Goal: Information Seeking & Learning: Learn about a topic

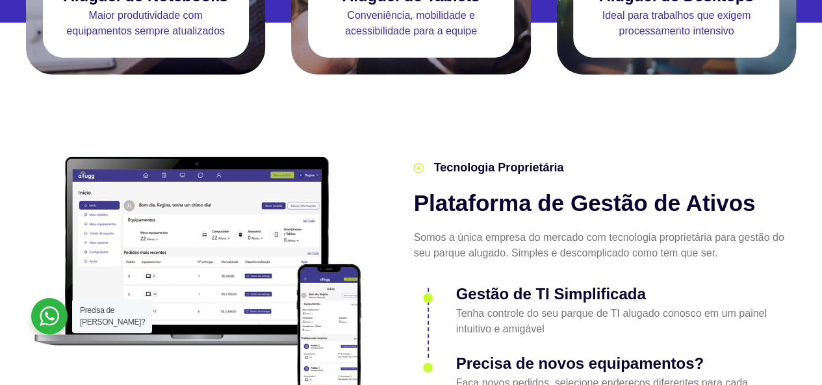
scroll to position [1515, 0]
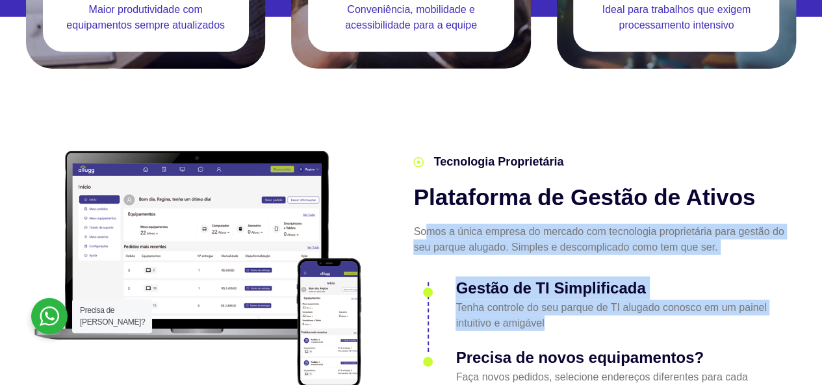
drag, startPoint x: 425, startPoint y: 210, endPoint x: 695, endPoint y: 292, distance: 282.4
click at [695, 292] on div "Tecnologia Proprietária Plataforma de Gestão de Ativos Somos a única empresa do…" at bounding box center [601, 277] width 389 height 260
click at [655, 301] on p "Tenha controle do seu parque de TI alugado conosco em um painel intuitivo e ami…" at bounding box center [621, 315] width 333 height 31
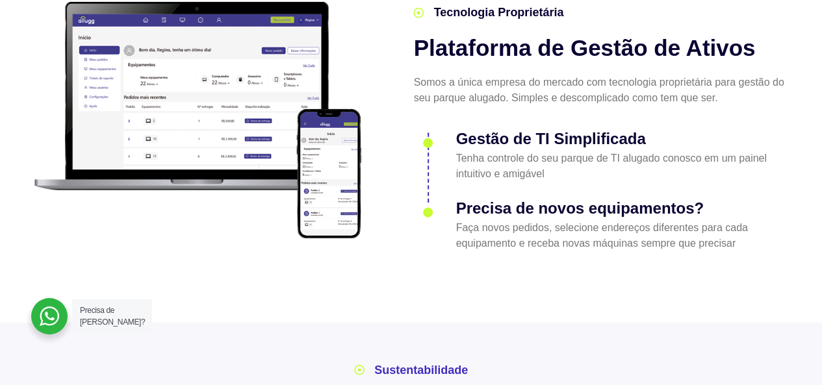
scroll to position [1666, 0]
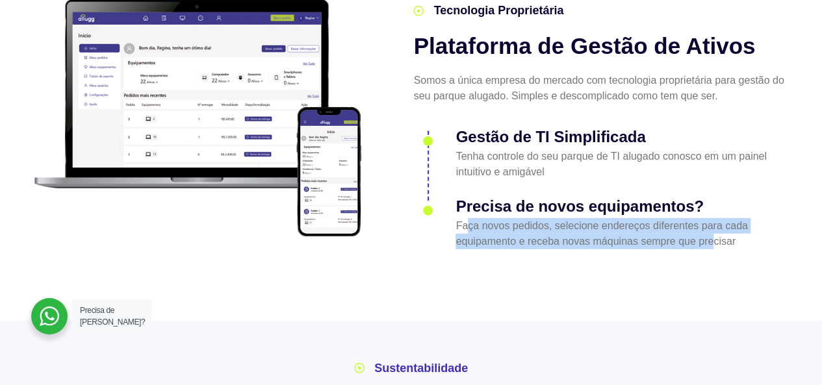
drag, startPoint x: 468, startPoint y: 205, endPoint x: 715, endPoint y: 220, distance: 246.7
click at [715, 220] on p "Faça novos pedidos, selecione endereços diferentes para cada equipamento e rece…" at bounding box center [621, 233] width 333 height 31
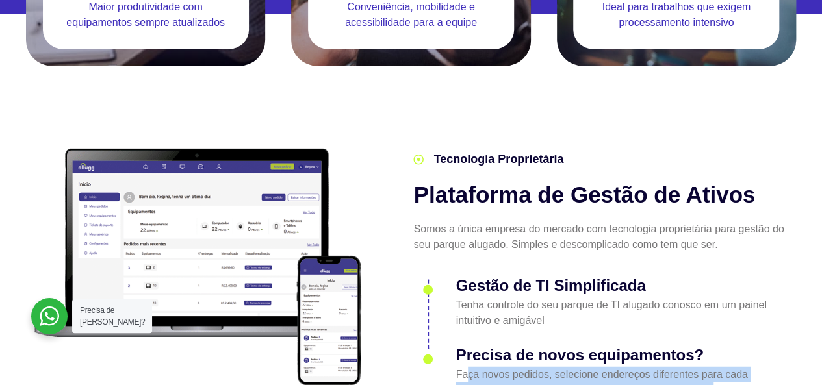
scroll to position [1515, 0]
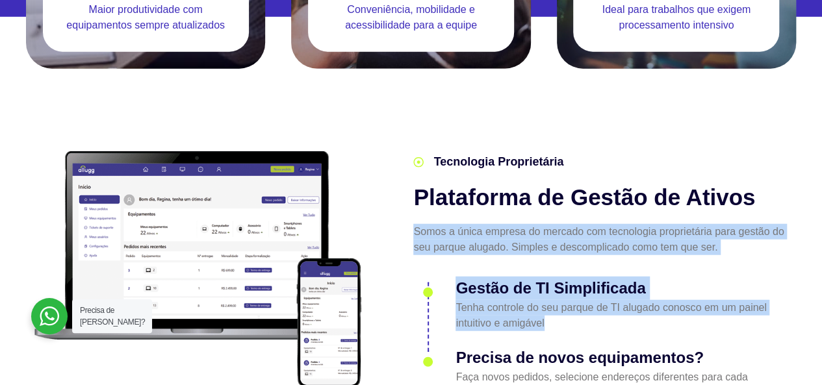
drag, startPoint x: 545, startPoint y: 301, endPoint x: 392, endPoint y: 202, distance: 182.4
click at [392, 202] on div "Tecnologia Proprietária Plataforma de Gestão de Ativos Somos a única empresa do…" at bounding box center [584, 270] width 421 height 273
click at [509, 224] on p "Somos a única empresa do mercado com tecnologia proprietária para gestão do seu…" at bounding box center [601, 239] width 376 height 31
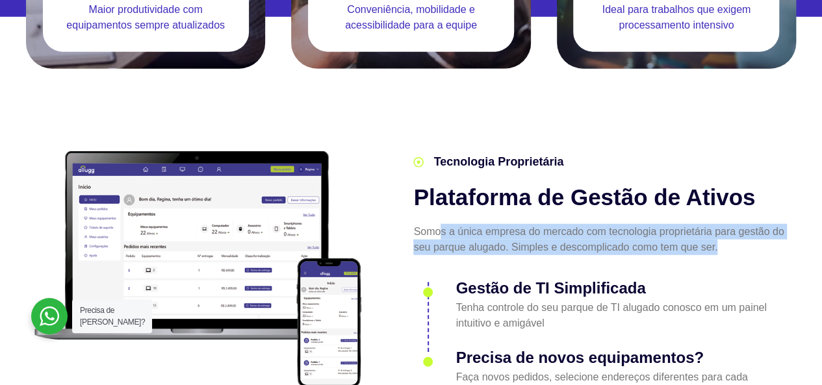
drag, startPoint x: 438, startPoint y: 211, endPoint x: 723, endPoint y: 228, distance: 285.7
click at [723, 228] on p "Somos a única empresa do mercado com tecnologia proprietária para gestão do seu…" at bounding box center [601, 239] width 376 height 31
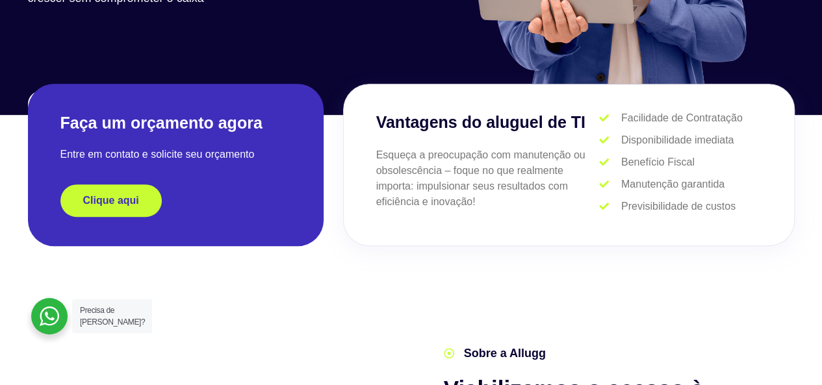
scroll to position [0, 0]
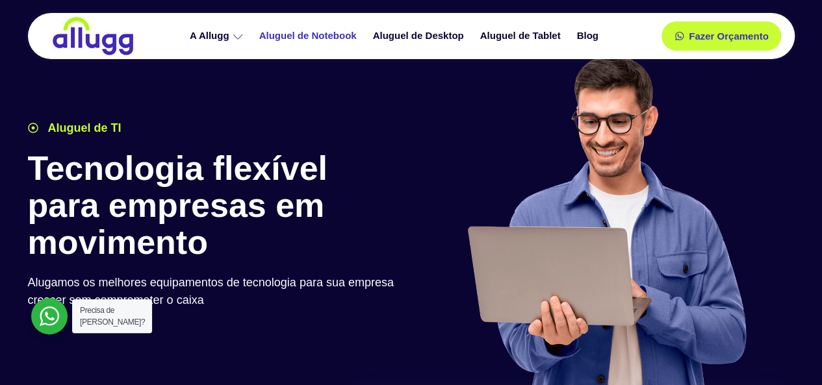
click at [298, 33] on link "Aluguel de Notebook" at bounding box center [310, 36] width 114 height 23
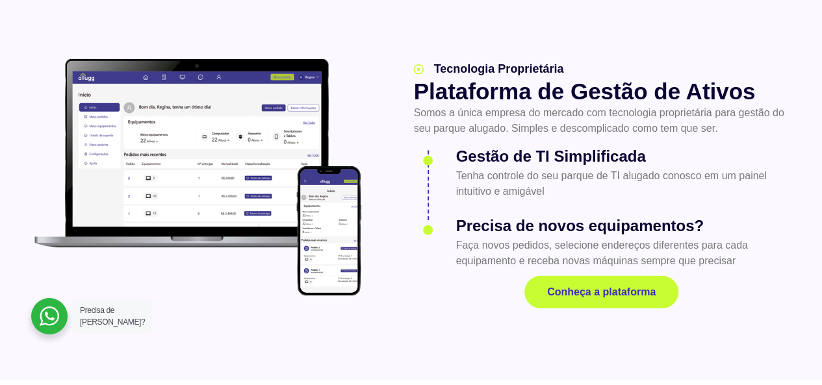
scroll to position [1819, 0]
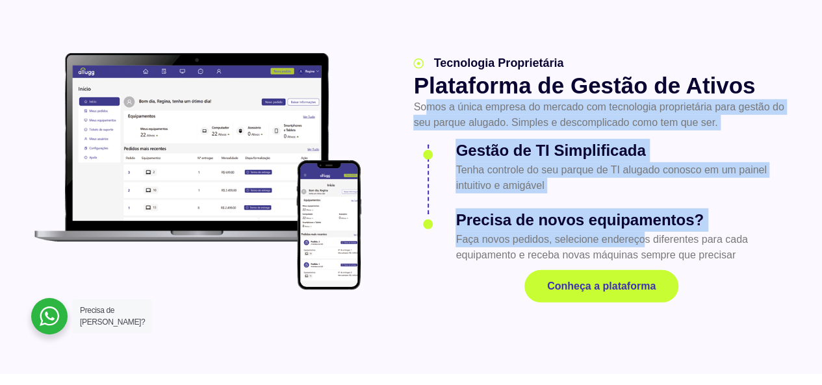
drag, startPoint x: 643, startPoint y: 194, endPoint x: 430, endPoint y: 64, distance: 249.6
click at [430, 64] on div "Tecnologia Proprietária Plataforma de Gestão de Ativos Somos a única empresa do…" at bounding box center [601, 178] width 389 height 261
click at [508, 99] on p "Somos a única empresa do mercado com tecnologia proprietária para gestão do seu…" at bounding box center [601, 114] width 376 height 31
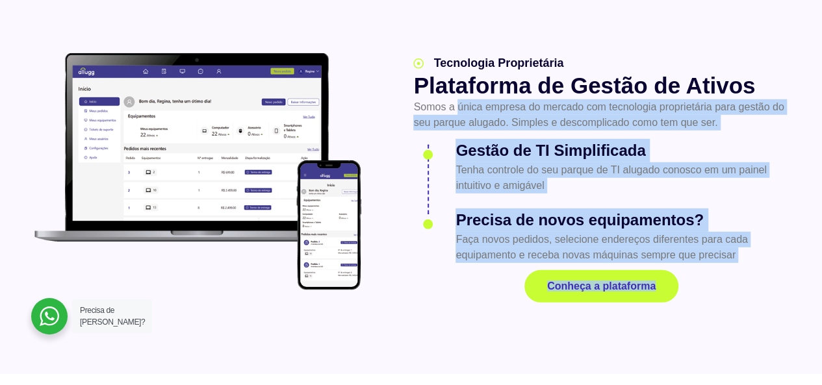
drag, startPoint x: 520, startPoint y: 98, endPoint x: 713, endPoint y: 218, distance: 227.5
click at [713, 218] on div "Tecnologia Proprietária Plataforma de Gestão de Ativos Somos a única empresa do…" at bounding box center [601, 178] width 389 height 261
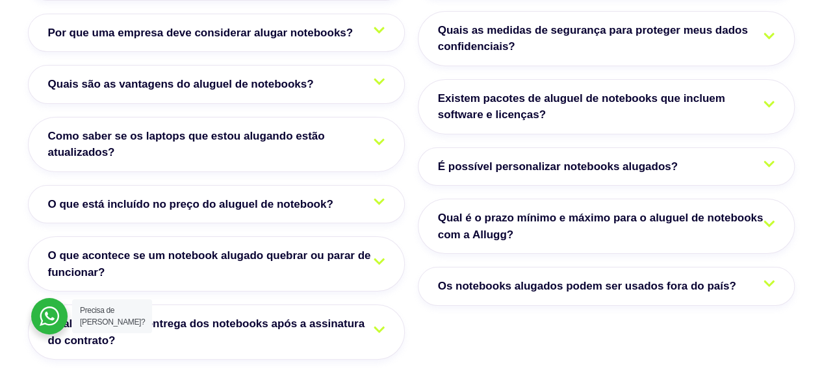
scroll to position [2122, 0]
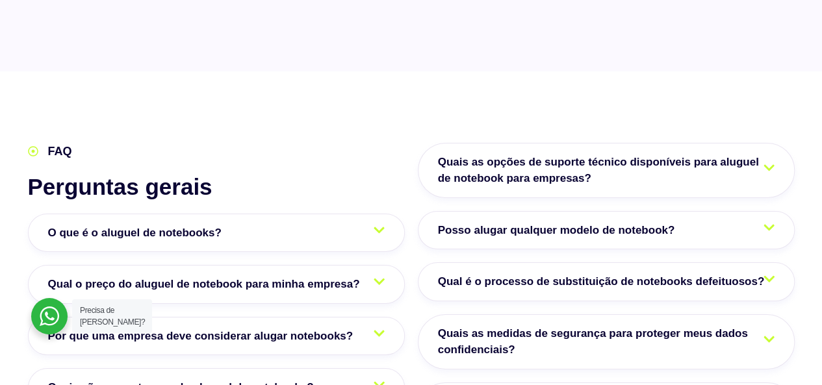
click at [385, 214] on link "O que é o aluguel de notebooks?" at bounding box center [216, 233] width 377 height 39
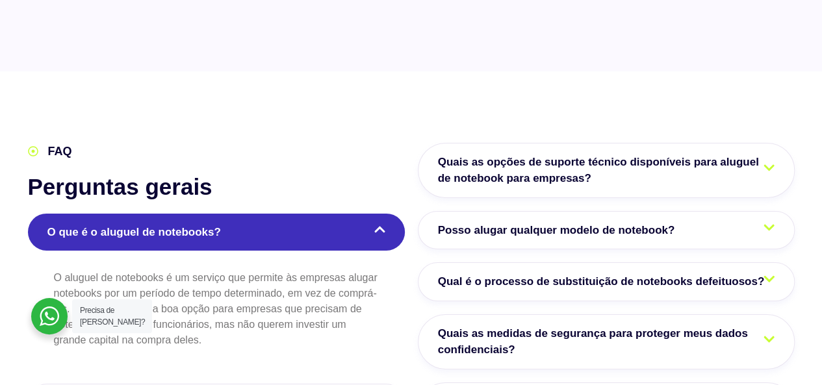
click at [385, 223] on icon at bounding box center [379, 229] width 11 height 12
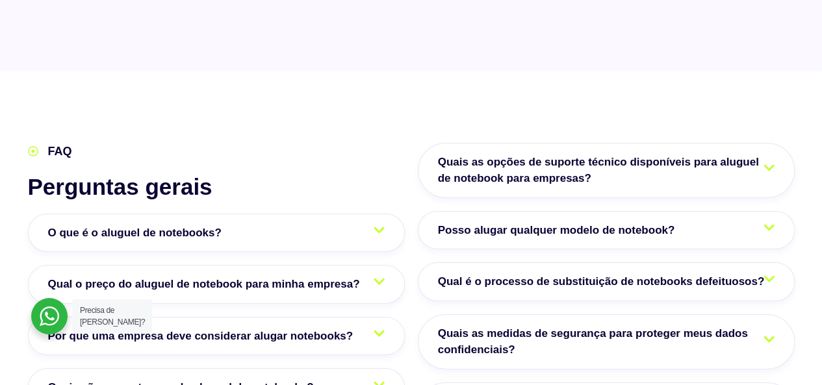
click at [380, 279] on icon at bounding box center [379, 282] width 11 height 6
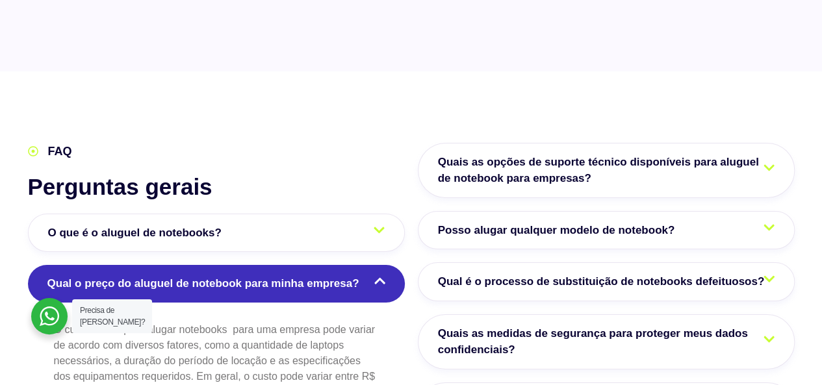
click at [380, 275] on icon at bounding box center [379, 281] width 11 height 12
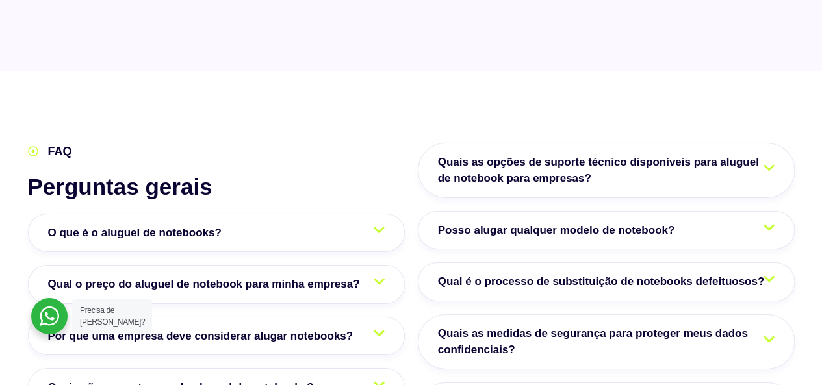
click at [380, 279] on icon at bounding box center [379, 282] width 11 height 6
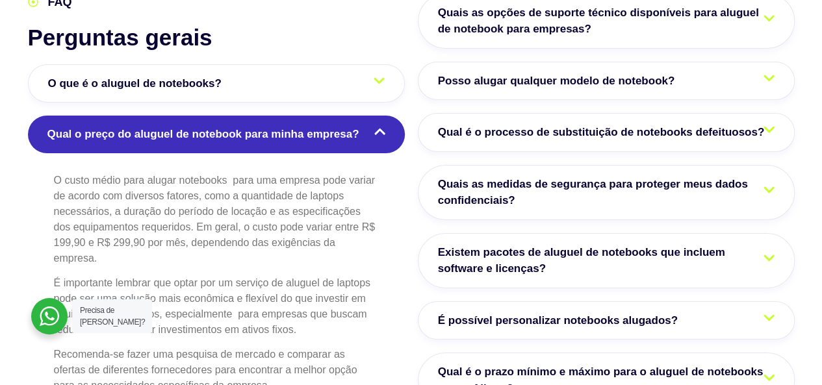
scroll to position [2274, 0]
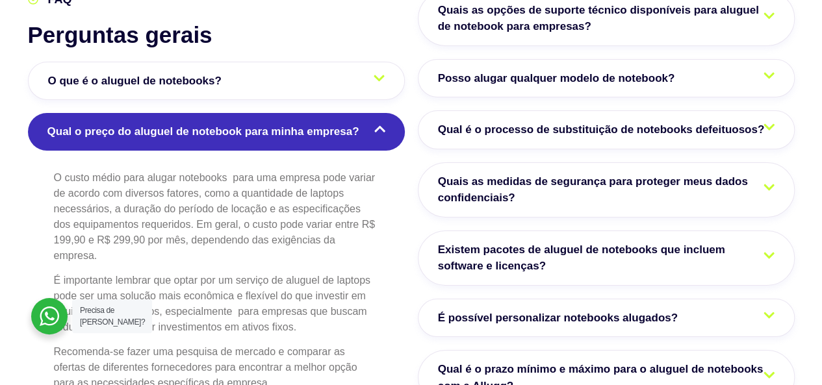
click at [376, 126] on icon at bounding box center [379, 129] width 11 height 6
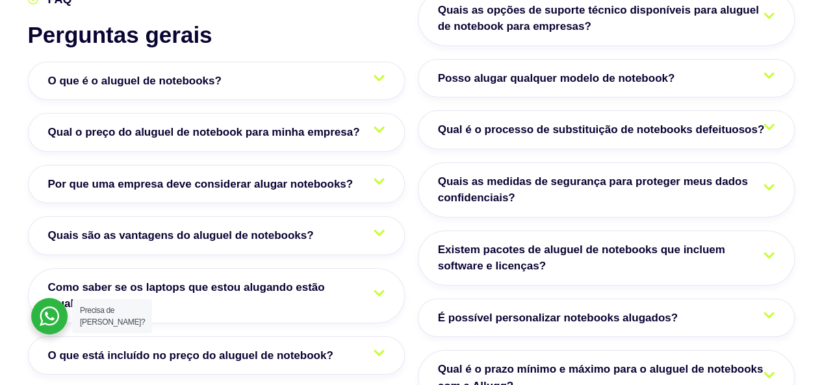
click at [374, 175] on icon at bounding box center [379, 181] width 11 height 12
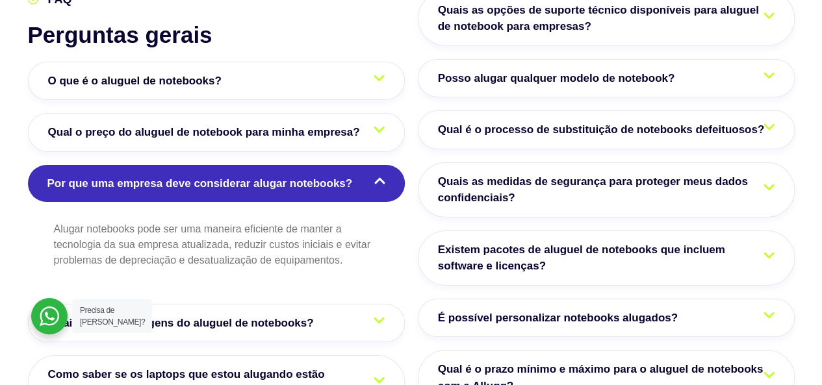
click at [374, 175] on icon at bounding box center [379, 181] width 11 height 12
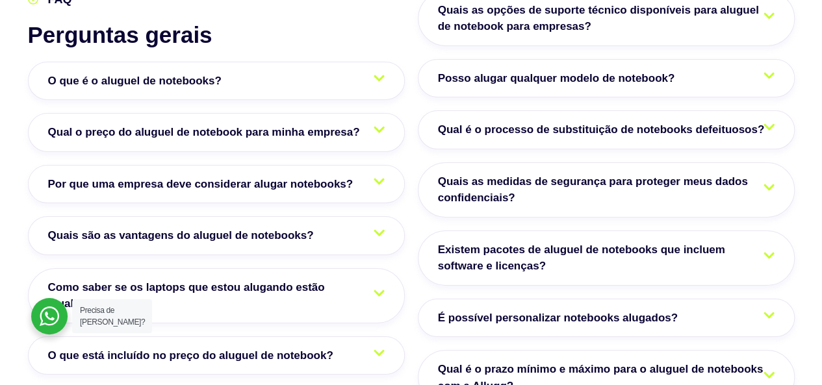
click at [381, 123] on icon at bounding box center [379, 129] width 11 height 12
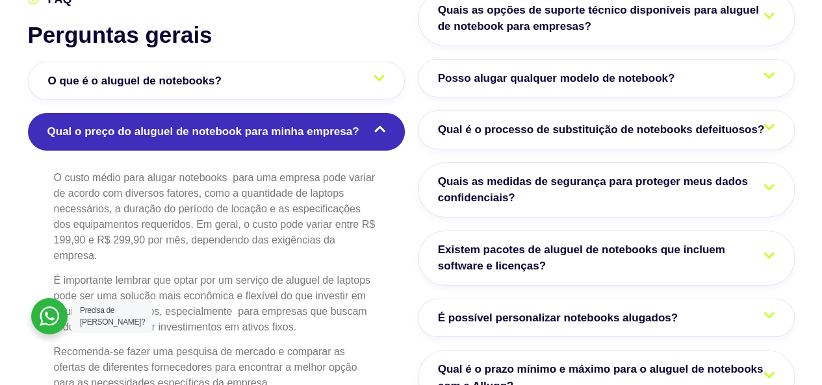
click at [381, 123] on icon at bounding box center [379, 129] width 11 height 12
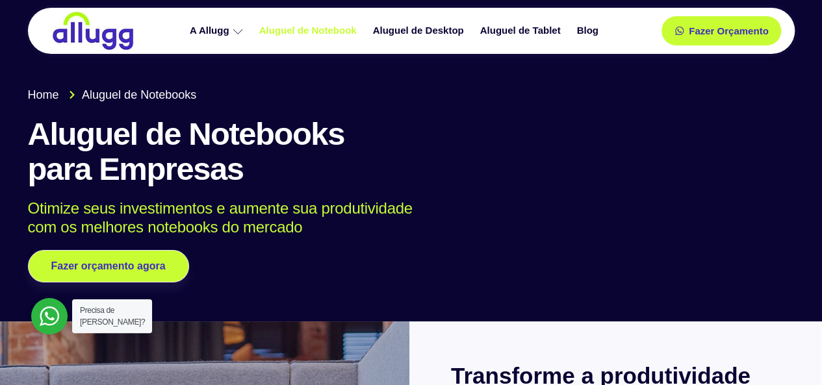
scroll to position [0, 0]
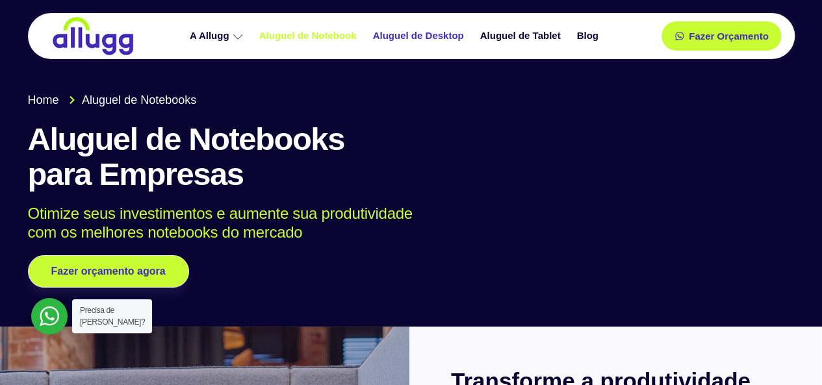
click at [433, 37] on link "Aluguel de Desktop" at bounding box center [419, 36] width 107 height 23
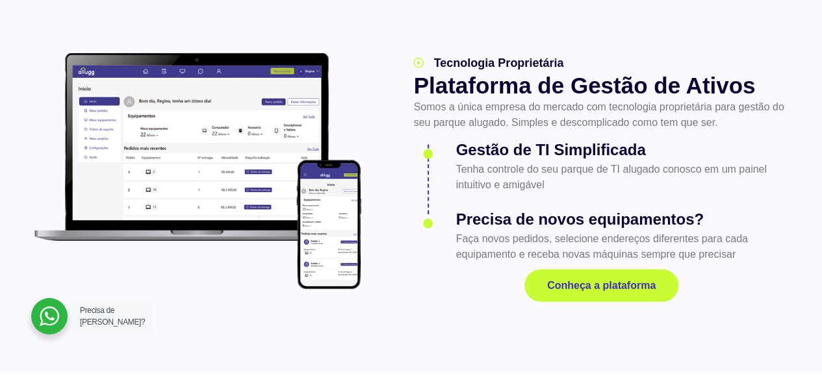
scroll to position [1667, 0]
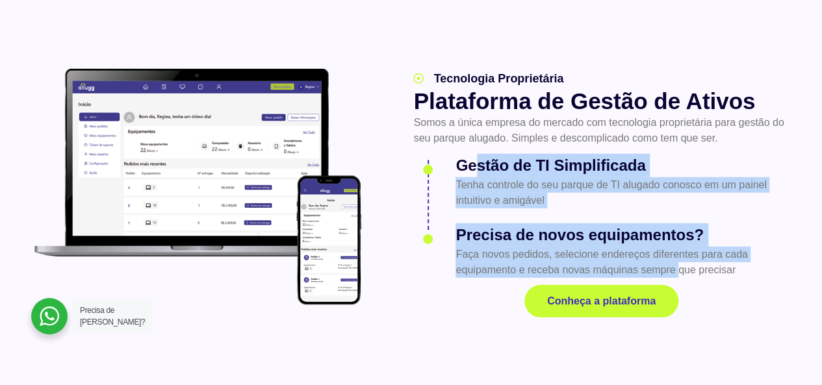
drag, startPoint x: 478, startPoint y: 164, endPoint x: 677, endPoint y: 269, distance: 224.9
click at [677, 269] on ul "Gestão de TI Simplificada Tenha controle do seu parque de TI alugado conosco em…" at bounding box center [601, 216] width 376 height 123
click at [585, 225] on h3 "Precisa de novos equipamentos?" at bounding box center [621, 234] width 333 height 23
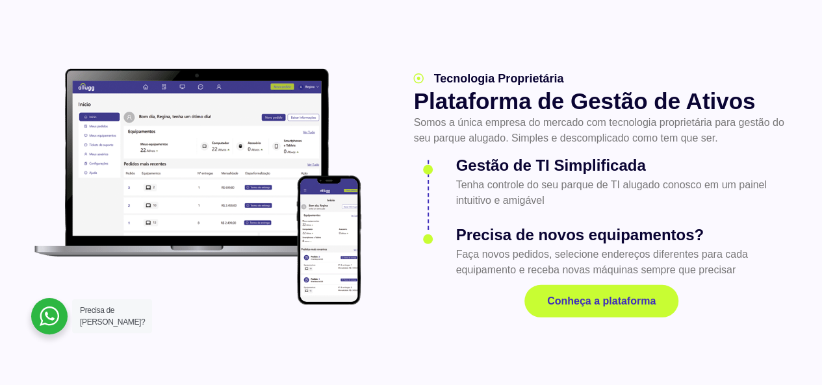
click at [440, 111] on h2 "Plataforma de Gestão de Ativos" at bounding box center [601, 101] width 376 height 27
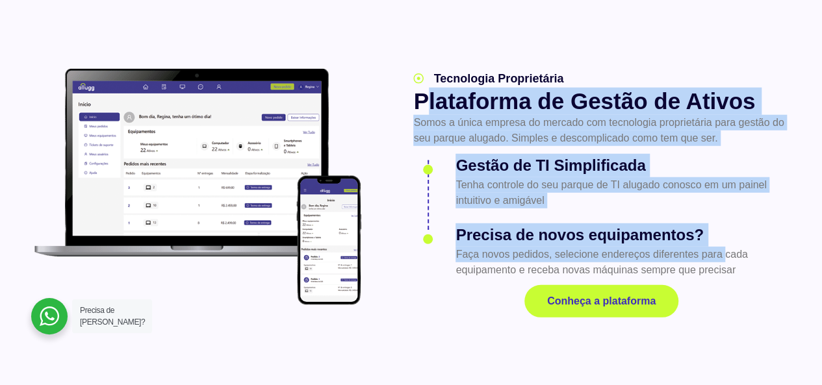
drag, startPoint x: 427, startPoint y: 97, endPoint x: 695, endPoint y: 252, distance: 309.4
click at [724, 252] on div "Tecnologia Proprietária Plataforma de Gestão de Ativos Somos a única empresa do…" at bounding box center [601, 194] width 389 height 261
click at [646, 253] on p "Faça novos pedidos, selecione endereços diferentes para cada equipamento e rece…" at bounding box center [621, 262] width 333 height 31
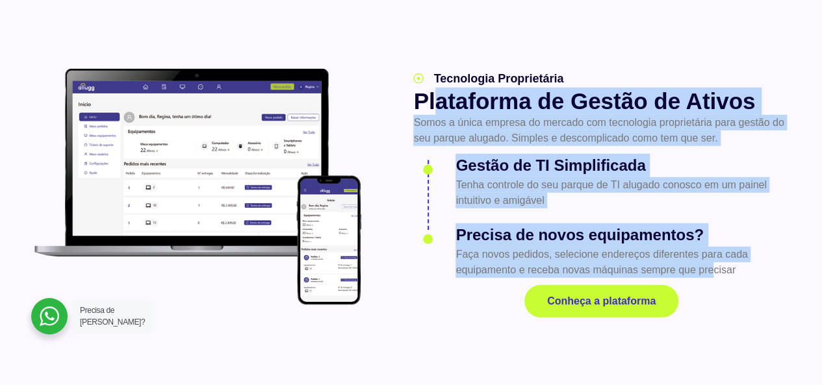
drag, startPoint x: 714, startPoint y: 268, endPoint x: 433, endPoint y: 105, distance: 325.2
click at [433, 105] on div "Tecnologia Proprietária Plataforma de Gestão de Ativos Somos a única empresa do…" at bounding box center [601, 194] width 389 height 261
click at [502, 154] on h3 "Gestão de TI Simplificada" at bounding box center [621, 165] width 333 height 23
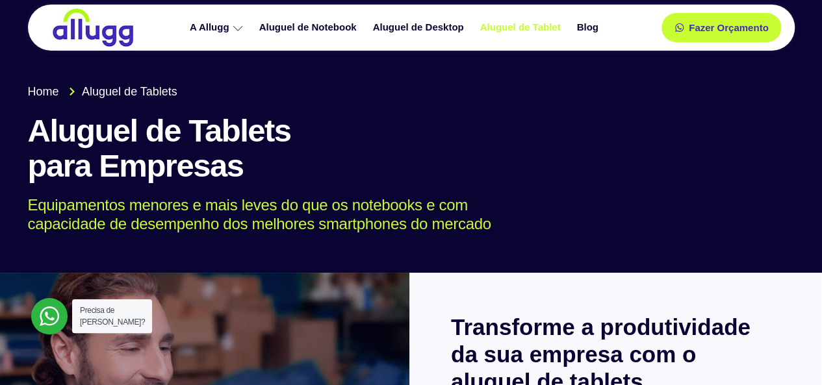
scroll to position [0, 0]
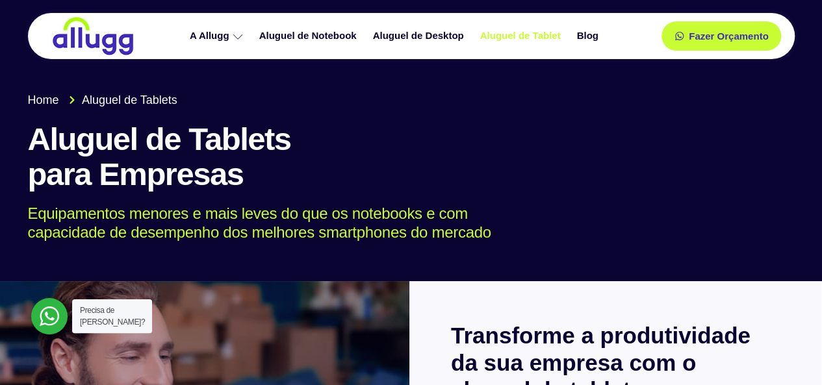
drag, startPoint x: 105, startPoint y: 146, endPoint x: 342, endPoint y: 184, distance: 240.2
click at [328, 182] on h1 "Aluguel de Tablets para Empresas" at bounding box center [411, 157] width 767 height 70
click at [569, 225] on p "Equipamentos menores e mais leves do que os notebooks e com capacidade de desem…" at bounding box center [402, 224] width 748 height 38
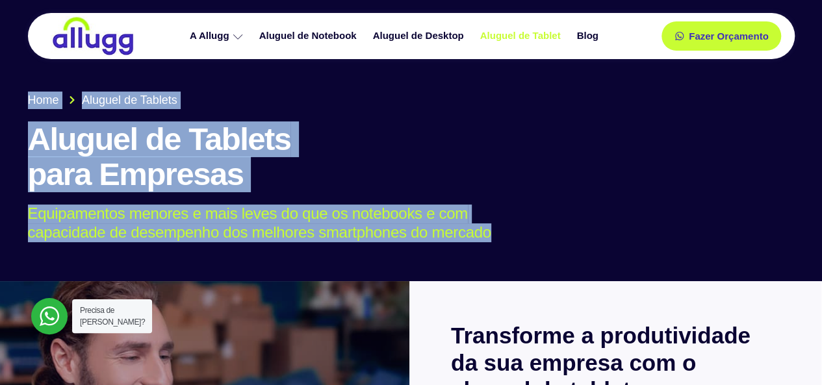
drag, startPoint x: 481, startPoint y: 238, endPoint x: 0, endPoint y: 105, distance: 499.7
click at [0, 105] on section "Home Aluguel de Tablets Aluguel de Tablets para Empresas Equipamentos menores e…" at bounding box center [411, 135] width 822 height 294
click at [197, 120] on div "Home Aluguel de Tablets Aluguel de Tablets para Empresas Equipamentos menores e…" at bounding box center [411, 167] width 780 height 164
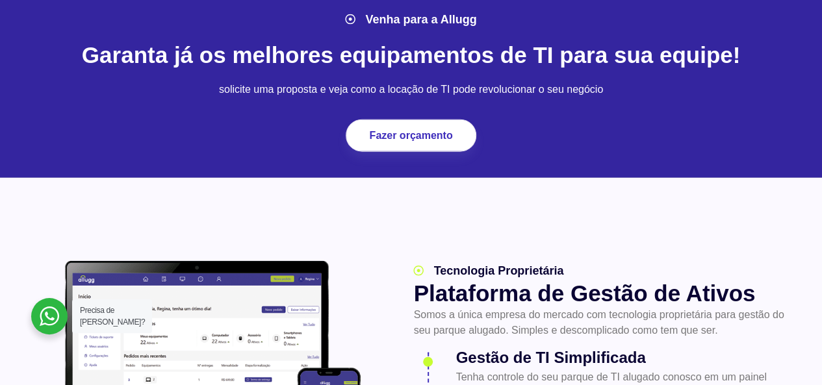
scroll to position [1667, 0]
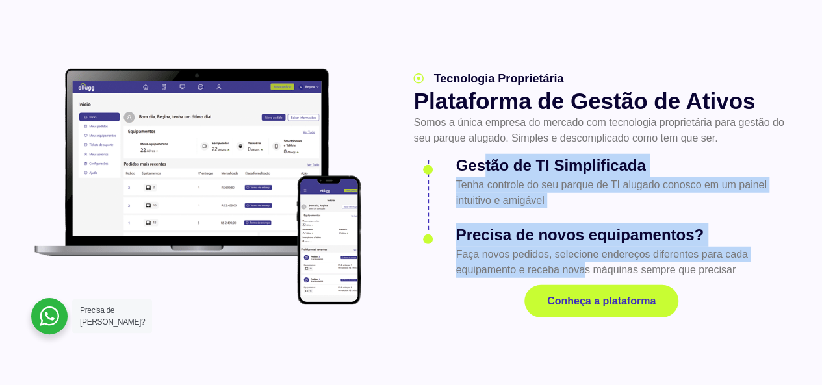
drag, startPoint x: 483, startPoint y: 164, endPoint x: 583, endPoint y: 270, distance: 145.2
click at [583, 270] on ul "Gestão de TI Simplificada Tenha controle do seu parque de TI alugado conosco em…" at bounding box center [601, 216] width 376 height 123
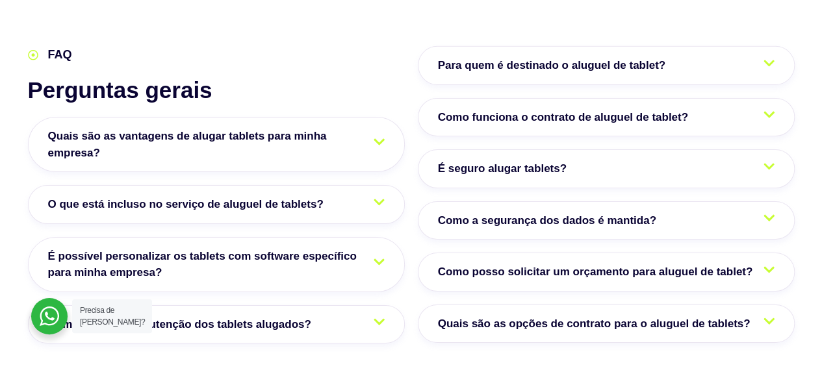
scroll to position [2122, 0]
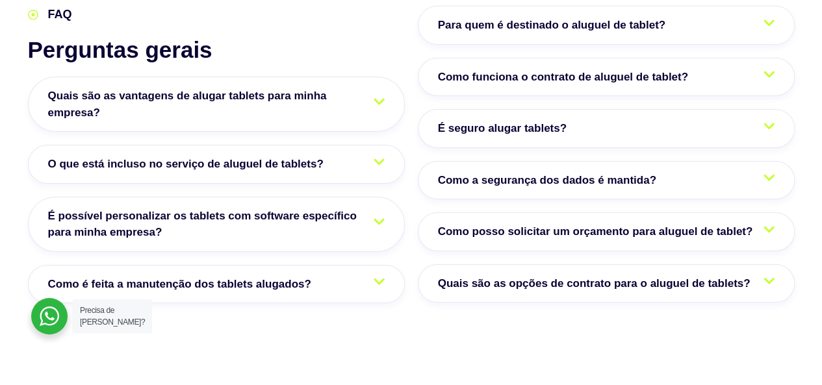
click at [366, 98] on span "Quais são as vantagens de alugar tablets para minha empresa?" at bounding box center [216, 104] width 337 height 33
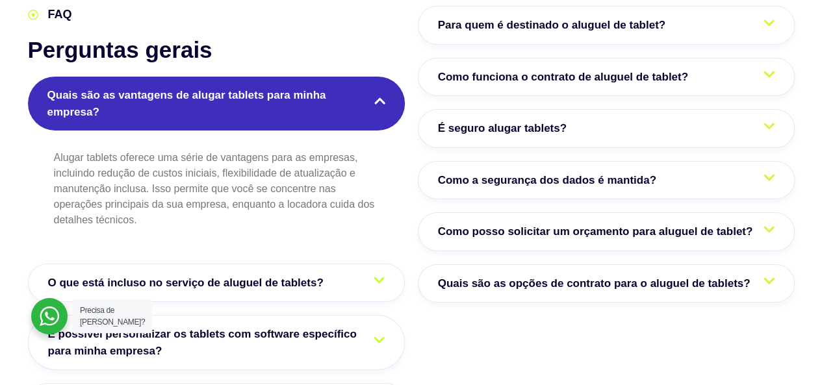
click at [366, 98] on span "Quais são as vantagens de alugar tablets para minha empresa?" at bounding box center [216, 103] width 338 height 33
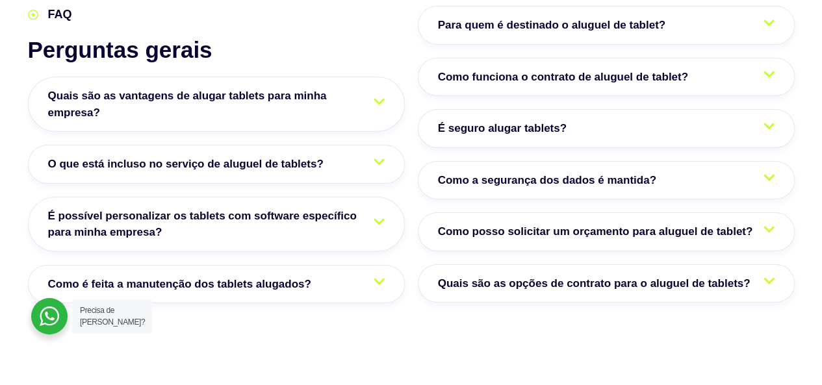
click at [370, 164] on link "O que está incluso no serviço de aluguel de tablets?" at bounding box center [216, 164] width 377 height 39
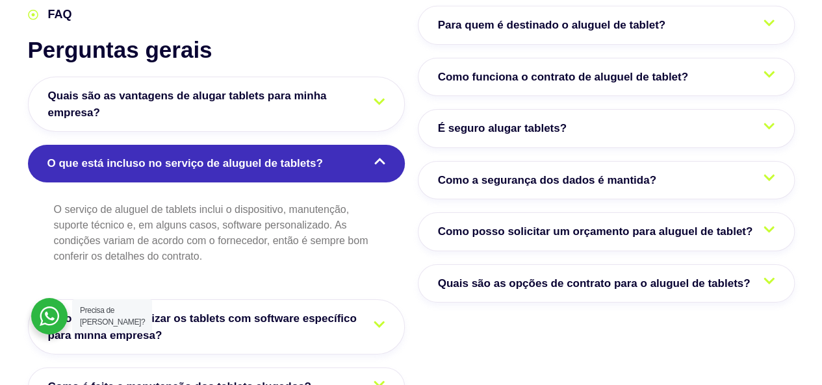
click at [370, 164] on link "O que está incluso no serviço de aluguel de tablets?" at bounding box center [216, 164] width 377 height 38
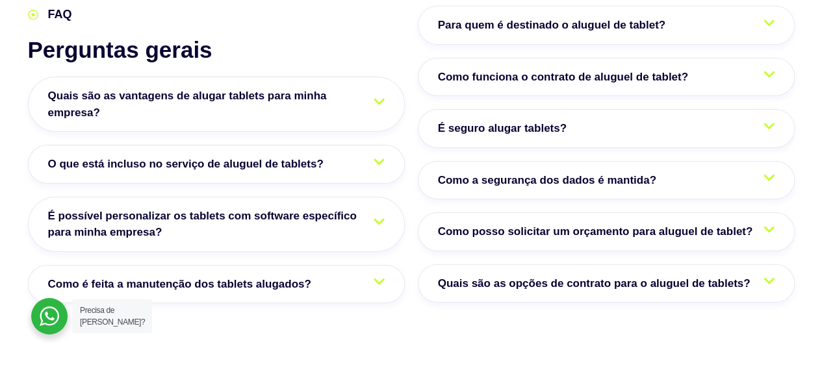
click at [374, 217] on icon at bounding box center [379, 222] width 11 height 12
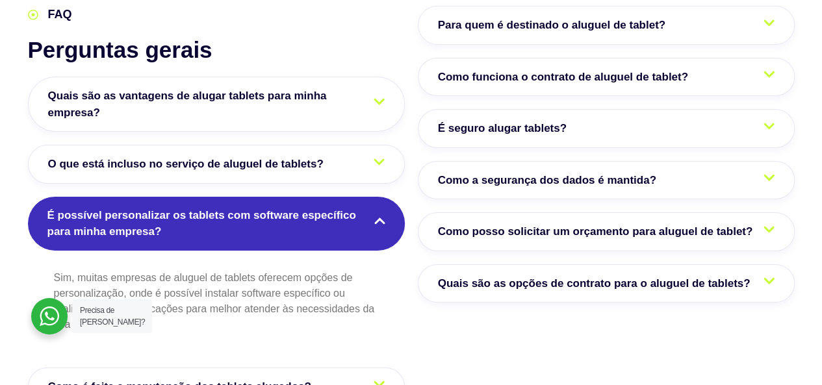
click at [377, 222] on icon at bounding box center [379, 221] width 11 height 12
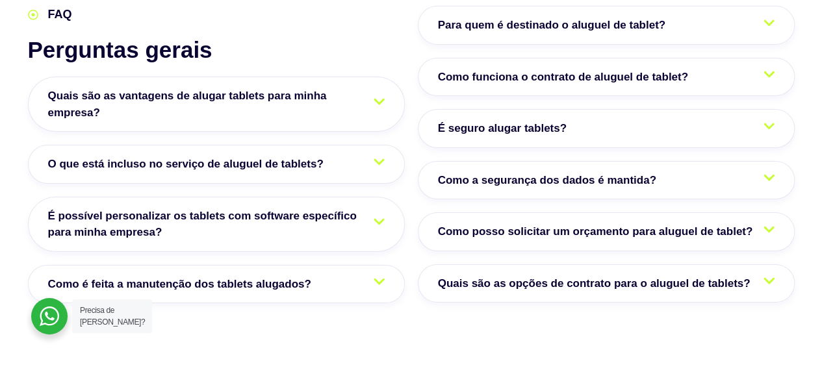
click at [383, 279] on icon at bounding box center [379, 282] width 11 height 6
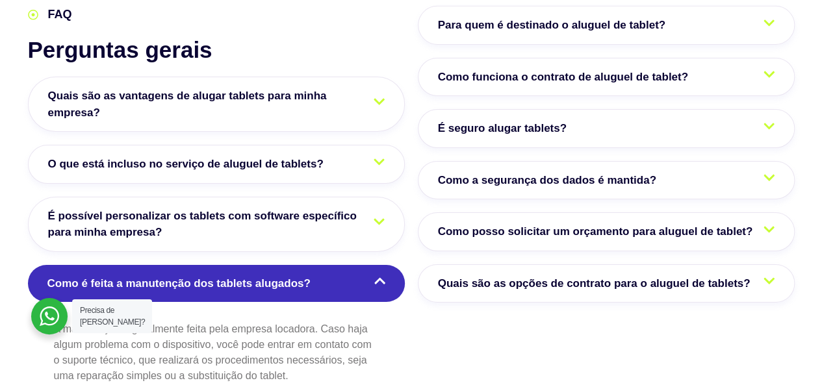
click at [383, 276] on icon at bounding box center [379, 281] width 11 height 12
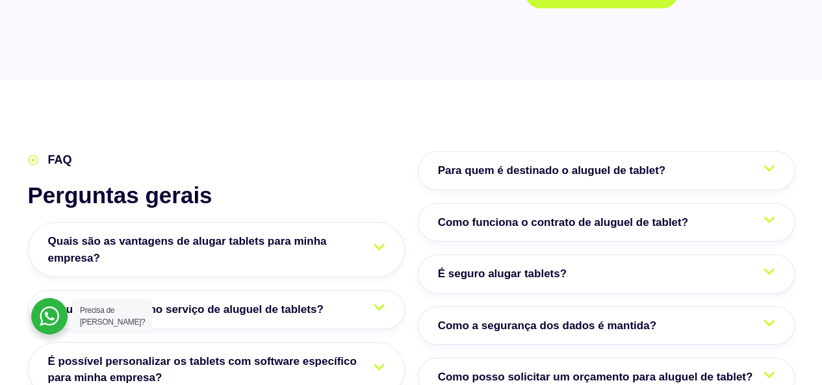
scroll to position [1970, 0]
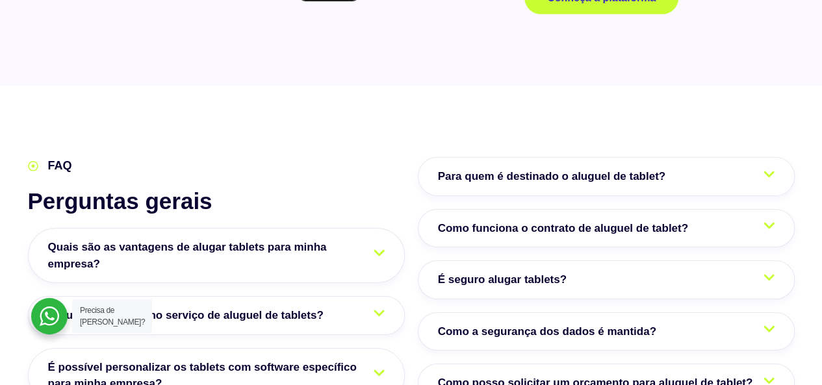
click at [757, 178] on link "Para quem é destinado o aluguel de tablet?" at bounding box center [606, 176] width 377 height 39
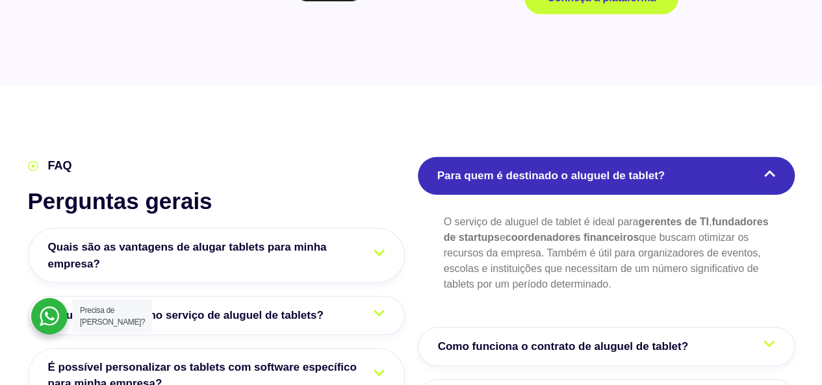
click at [767, 171] on icon at bounding box center [769, 173] width 11 height 6
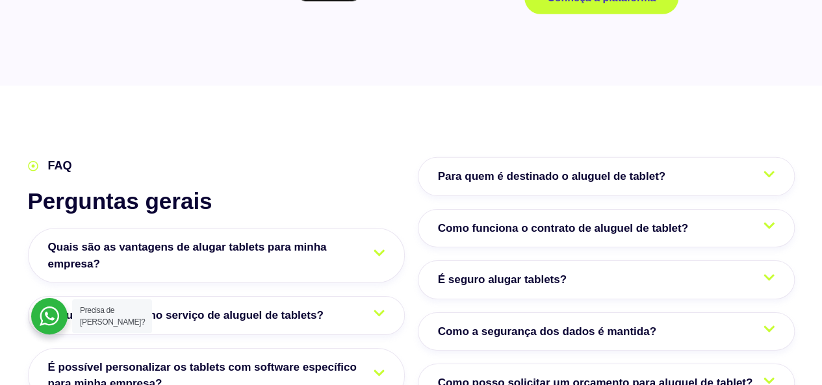
click at [771, 220] on icon at bounding box center [768, 226] width 11 height 12
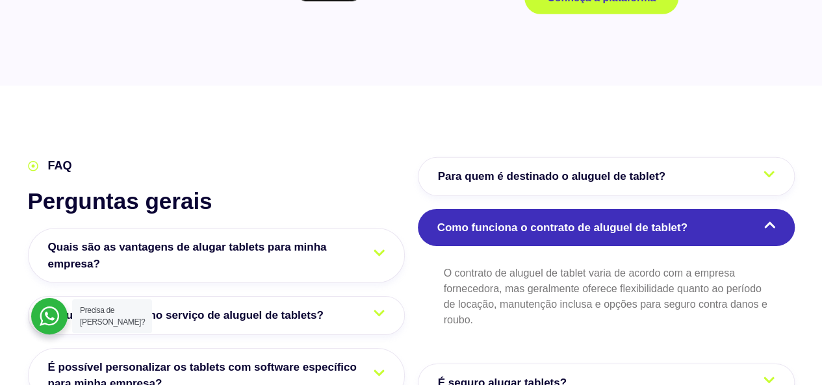
click at [770, 219] on icon at bounding box center [769, 225] width 11 height 12
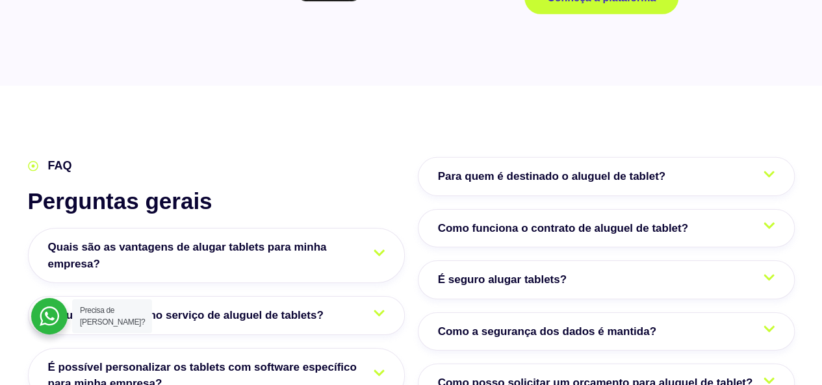
click at [758, 270] on link "É seguro alugar tablets?" at bounding box center [606, 280] width 377 height 39
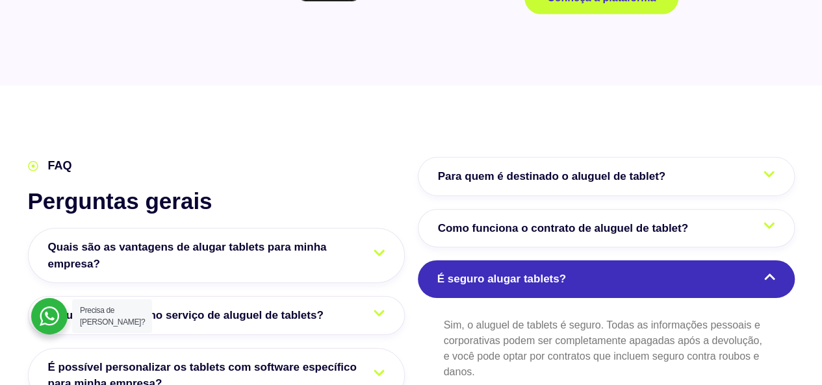
click at [758, 270] on link "É seguro alugar tablets?" at bounding box center [606, 280] width 377 height 38
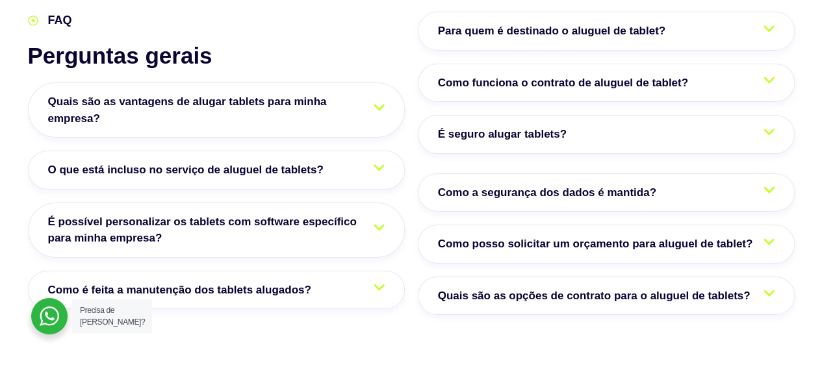
scroll to position [2122, 0]
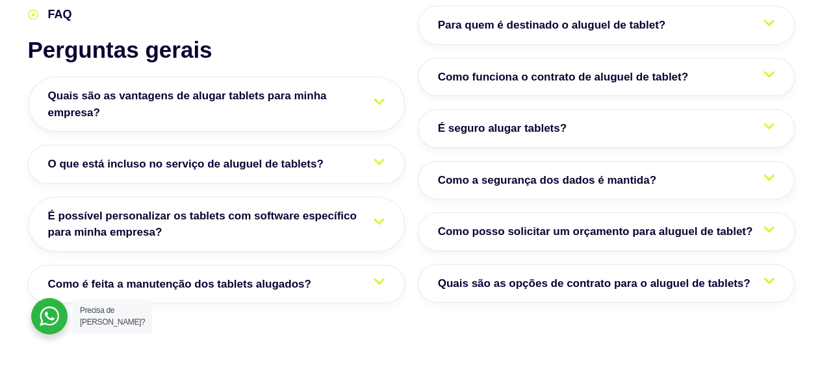
click at [759, 172] on link "Como a segurança dos dados é mantida?" at bounding box center [606, 180] width 377 height 39
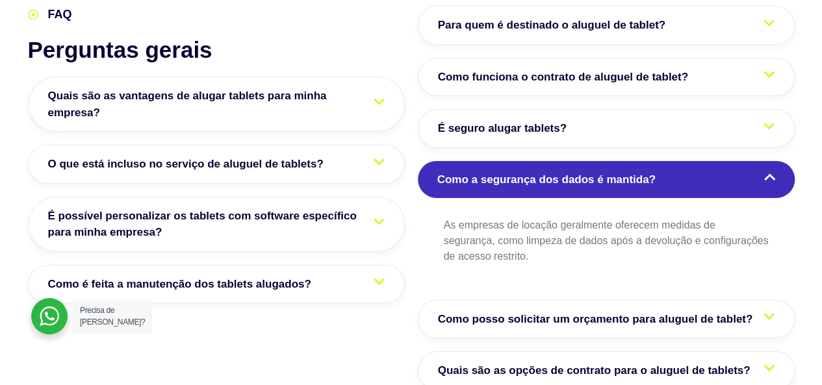
click at [759, 172] on link "Como a segurança dos dados é mantida?" at bounding box center [606, 180] width 377 height 38
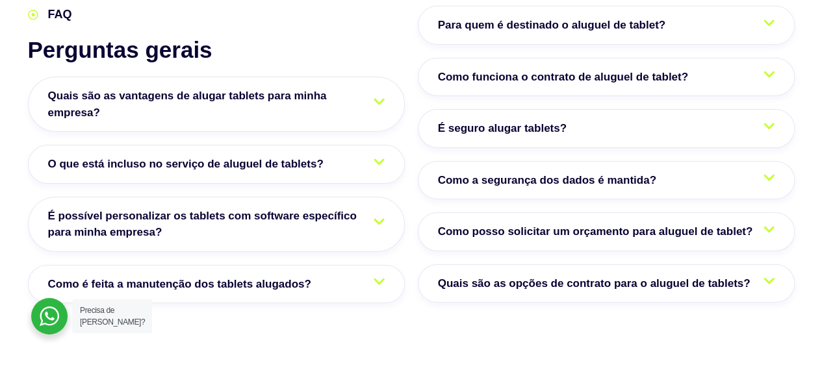
click at [769, 235] on div at bounding box center [768, 232] width 11 height 18
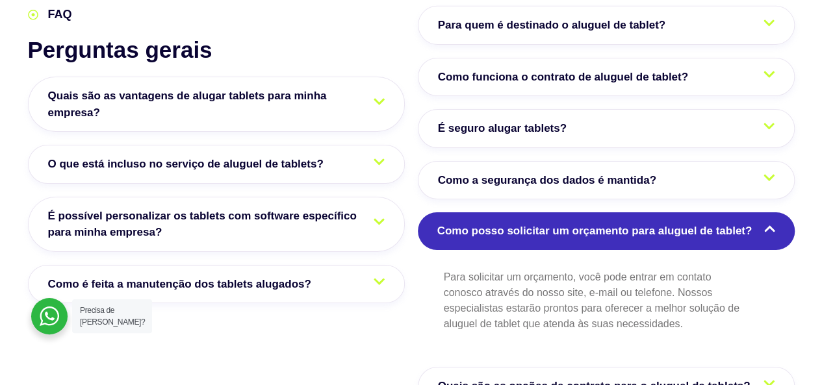
click at [769, 227] on icon at bounding box center [769, 229] width 11 height 12
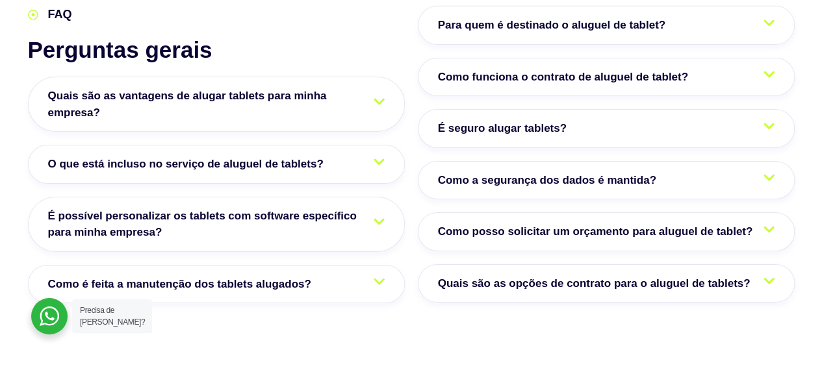
click at [765, 278] on icon at bounding box center [768, 281] width 11 height 6
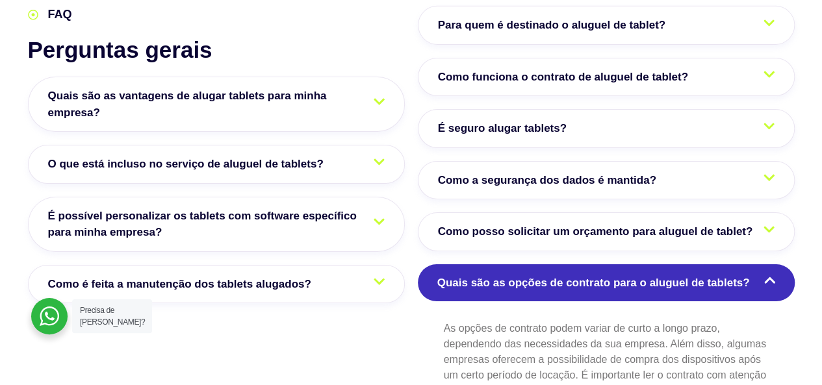
click at [765, 277] on icon at bounding box center [769, 280] width 11 height 6
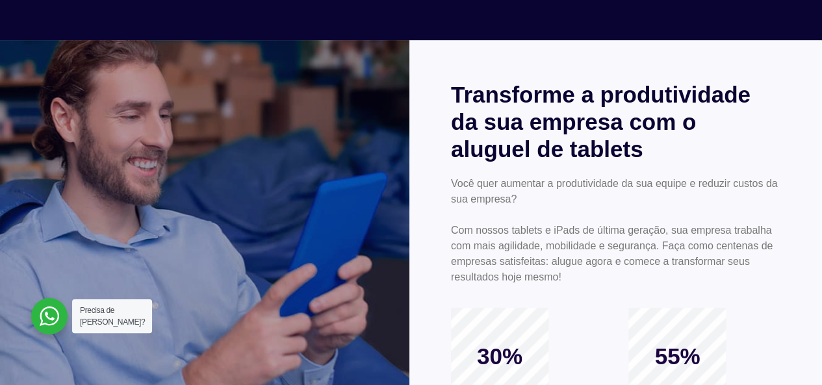
scroll to position [0, 0]
